Goal: Obtain resource: Obtain resource

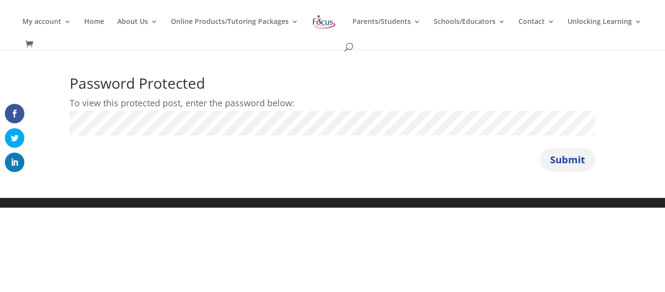
click at [557, 153] on button "Submit" at bounding box center [567, 159] width 55 height 23
